Goal: Find specific page/section: Find specific page/section

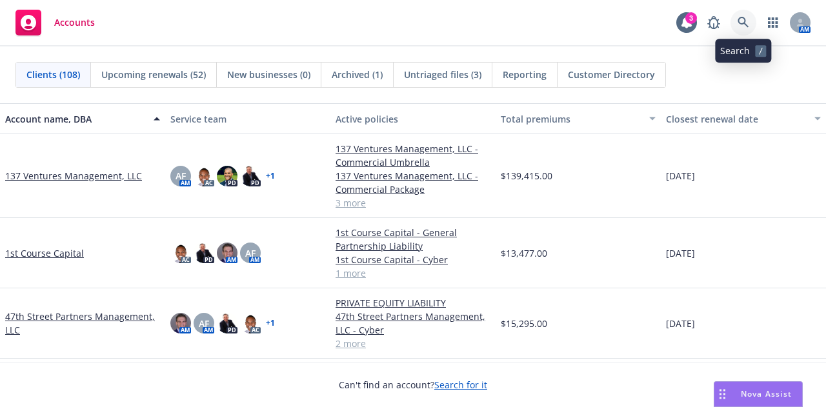
click at [740, 17] on icon at bounding box center [744, 23] width 12 height 12
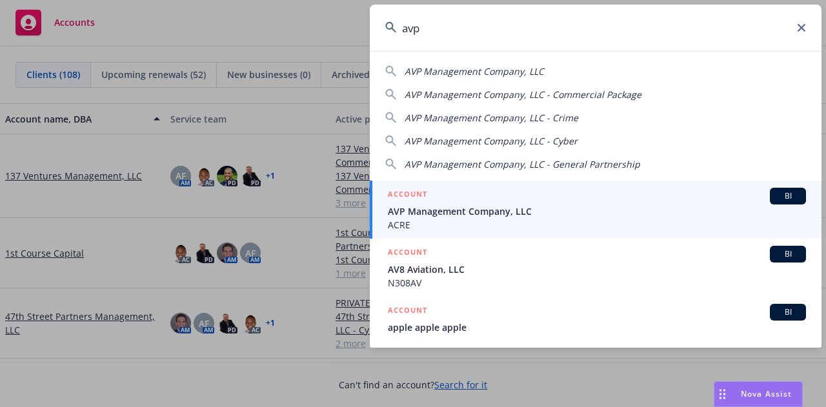
type input "avp"
click at [515, 205] on span "AVP Management Company, LLC" at bounding box center [597, 212] width 418 height 14
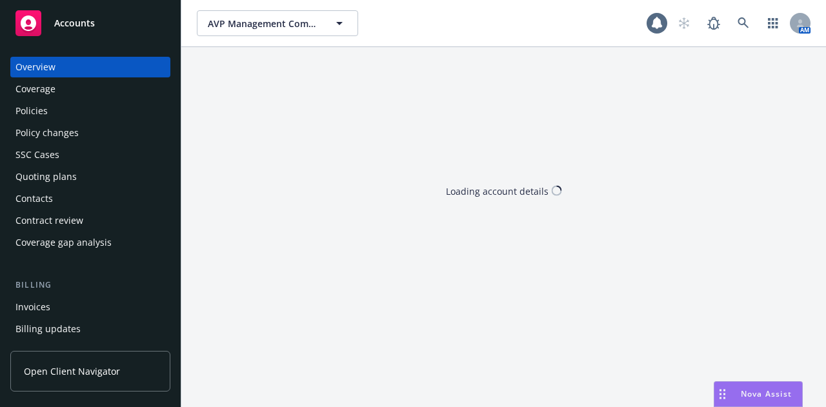
click at [66, 174] on div "Quoting plans" at bounding box center [45, 177] width 61 height 21
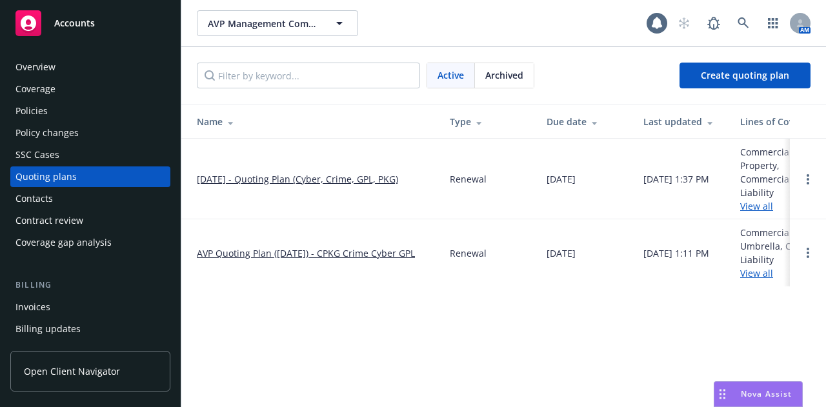
click at [233, 181] on link "08/22/25 - Quoting Plan (Cyber, Crime, GPL, PKG)" at bounding box center [297, 179] width 201 height 14
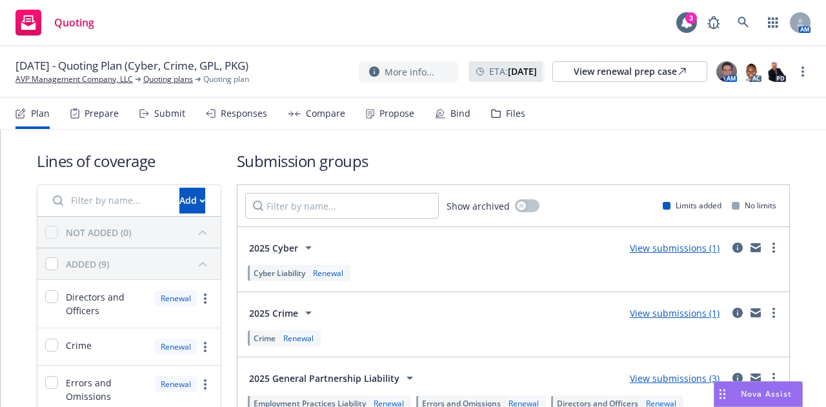
click at [514, 120] on div "Files" at bounding box center [508, 113] width 34 height 31
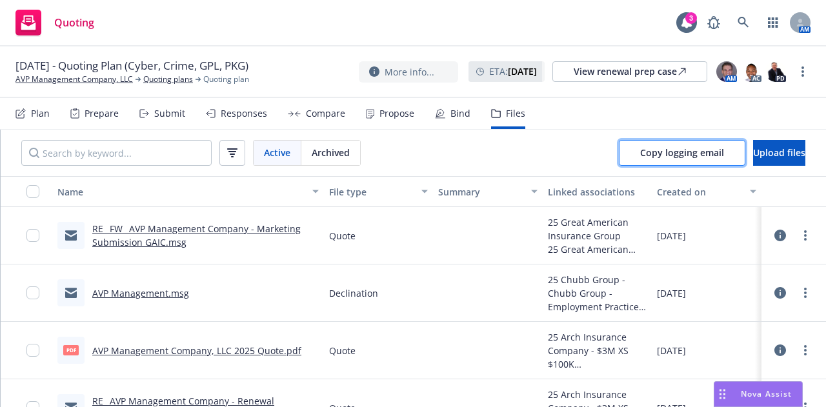
click at [651, 149] on span "Copy logging email" at bounding box center [682, 153] width 84 height 12
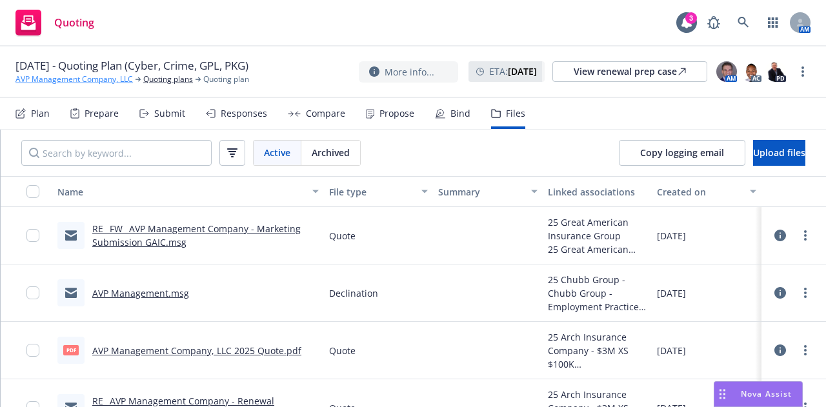
click at [63, 81] on link "AVP Management Company, LLC" at bounding box center [73, 80] width 117 height 12
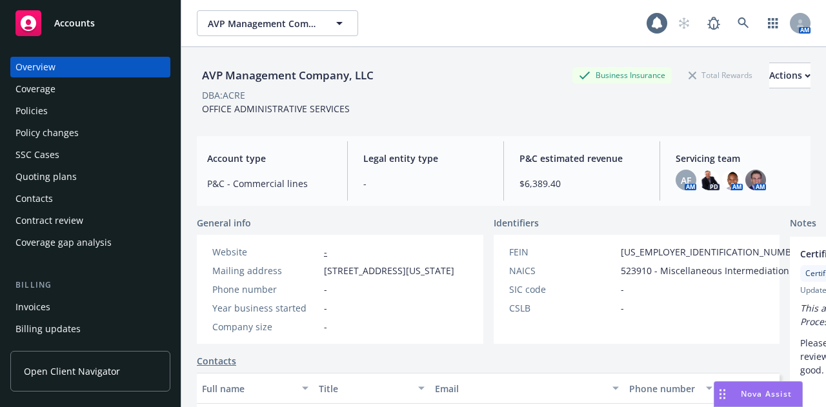
click at [72, 25] on span "Accounts" at bounding box center [74, 23] width 41 height 10
